Goal: Task Accomplishment & Management: Use online tool/utility

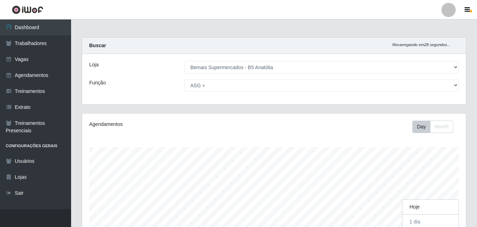
select select "405"
select select "79"
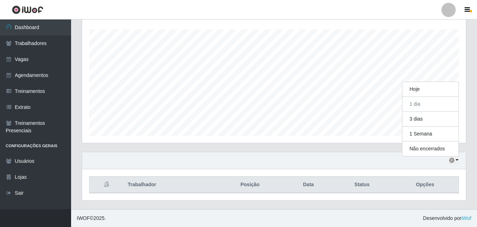
scroll to position [147, 384]
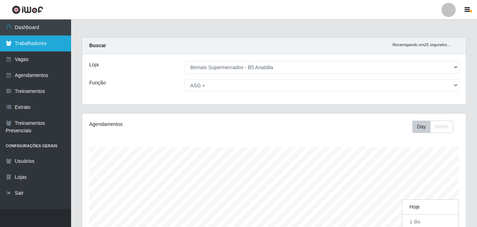
click at [30, 47] on link "Trabalhadores" at bounding box center [35, 44] width 71 height 16
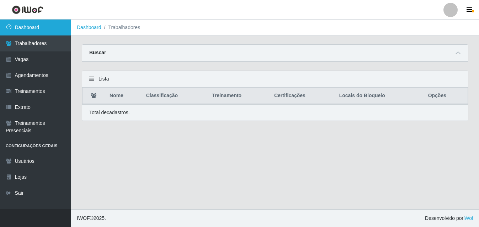
drag, startPoint x: 30, startPoint y: 28, endPoint x: 40, endPoint y: 28, distance: 10.0
click at [31, 28] on link "Dashboard" at bounding box center [35, 28] width 71 height 16
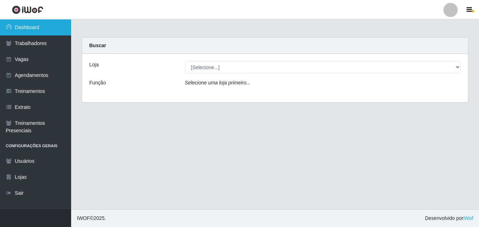
click at [31, 27] on link "Dashboard" at bounding box center [35, 28] width 71 height 16
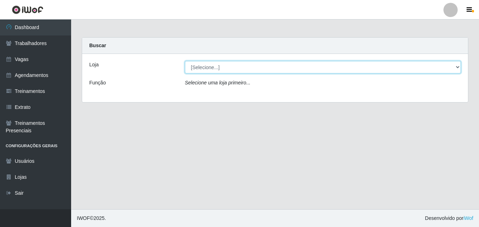
drag, startPoint x: 457, startPoint y: 67, endPoint x: 437, endPoint y: 68, distance: 19.9
click at [457, 67] on select "[Selecione...] Bemais Supermercados - B5 Anatólia" at bounding box center [323, 67] width 276 height 12
select select "405"
click at [185, 61] on select "[Selecione...] Bemais Supermercados - B5 Anatólia" at bounding box center [323, 67] width 276 height 12
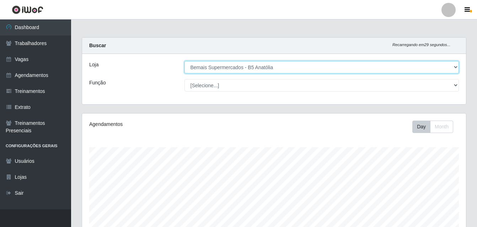
scroll to position [147, 384]
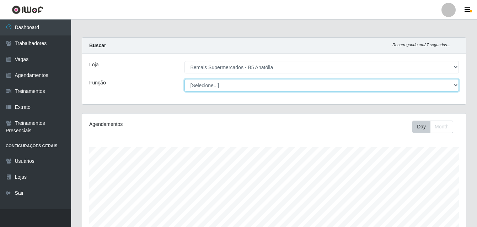
click at [455, 85] on select "[Selecione...] ASG ASG + ASG ++ Auxiliar de Estacionamento Auxiliar de Estacion…" at bounding box center [321, 85] width 275 height 12
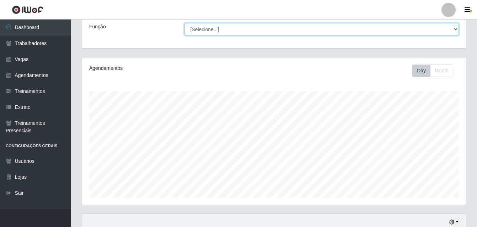
scroll to position [0, 0]
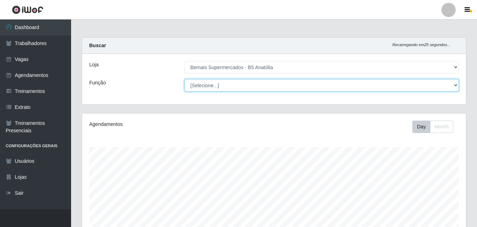
click at [454, 85] on select "[Selecione...] ASG ASG + ASG ++ Auxiliar de Estacionamento Auxiliar de Estacion…" at bounding box center [321, 85] width 275 height 12
select select "79"
click at [184, 79] on select "[Selecione...] ASG ASG + ASG ++ Auxiliar de Estacionamento Auxiliar de Estacion…" at bounding box center [321, 85] width 275 height 12
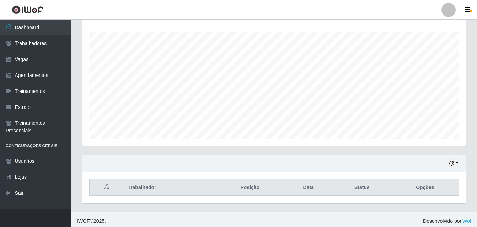
scroll to position [118, 0]
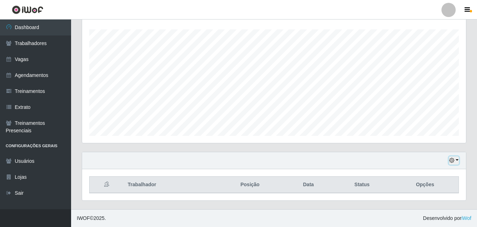
click at [456, 162] on button "button" at bounding box center [454, 161] width 10 height 8
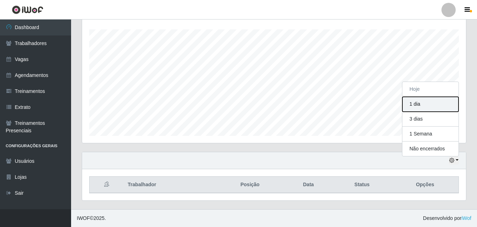
click at [420, 106] on button "1 dia" at bounding box center [430, 104] width 56 height 15
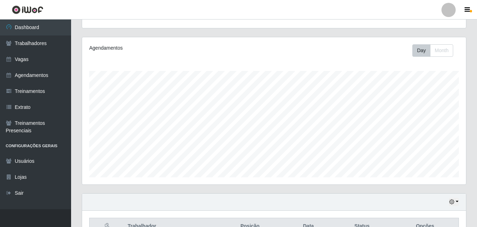
scroll to position [0, 0]
